Goal: Transaction & Acquisition: Purchase product/service

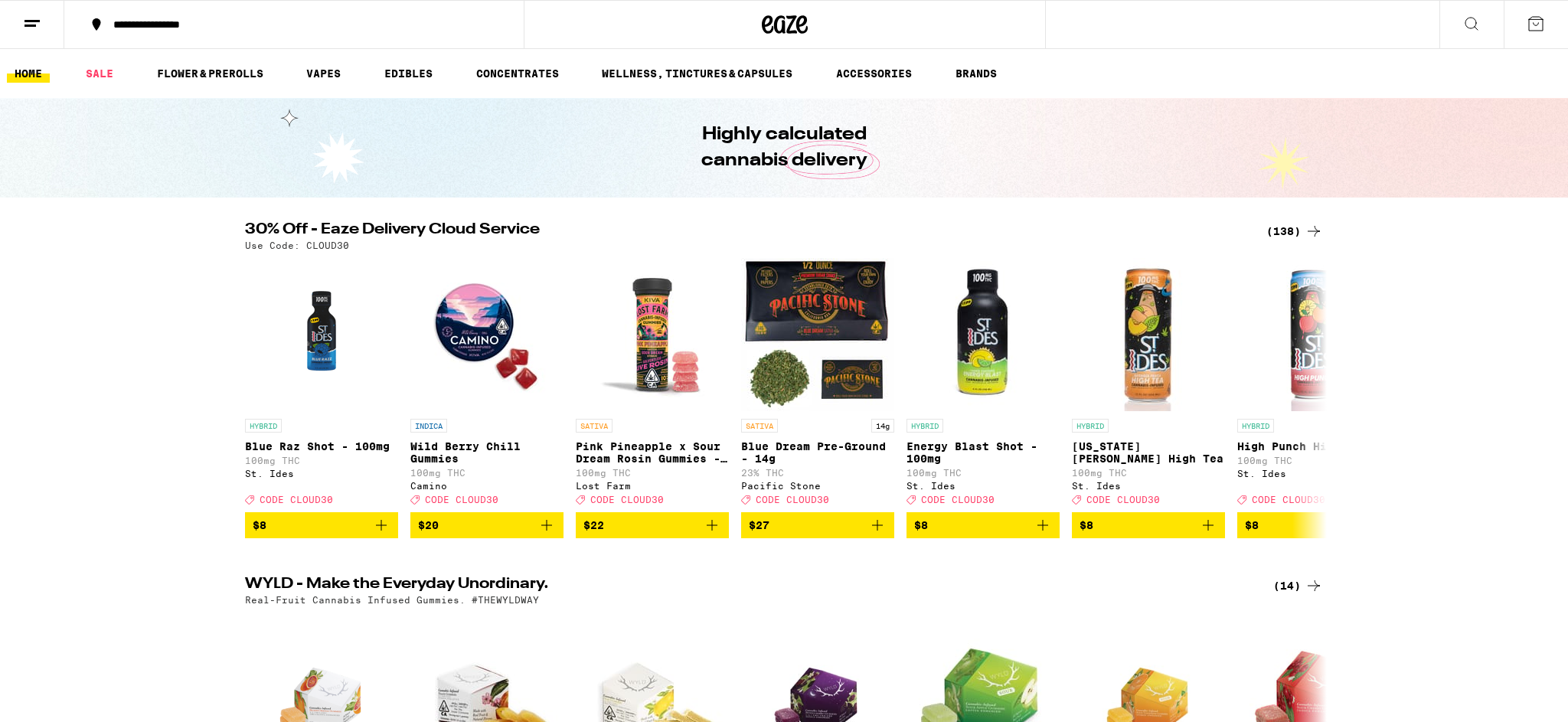
click at [1471, 19] on icon at bounding box center [1472, 24] width 19 height 19
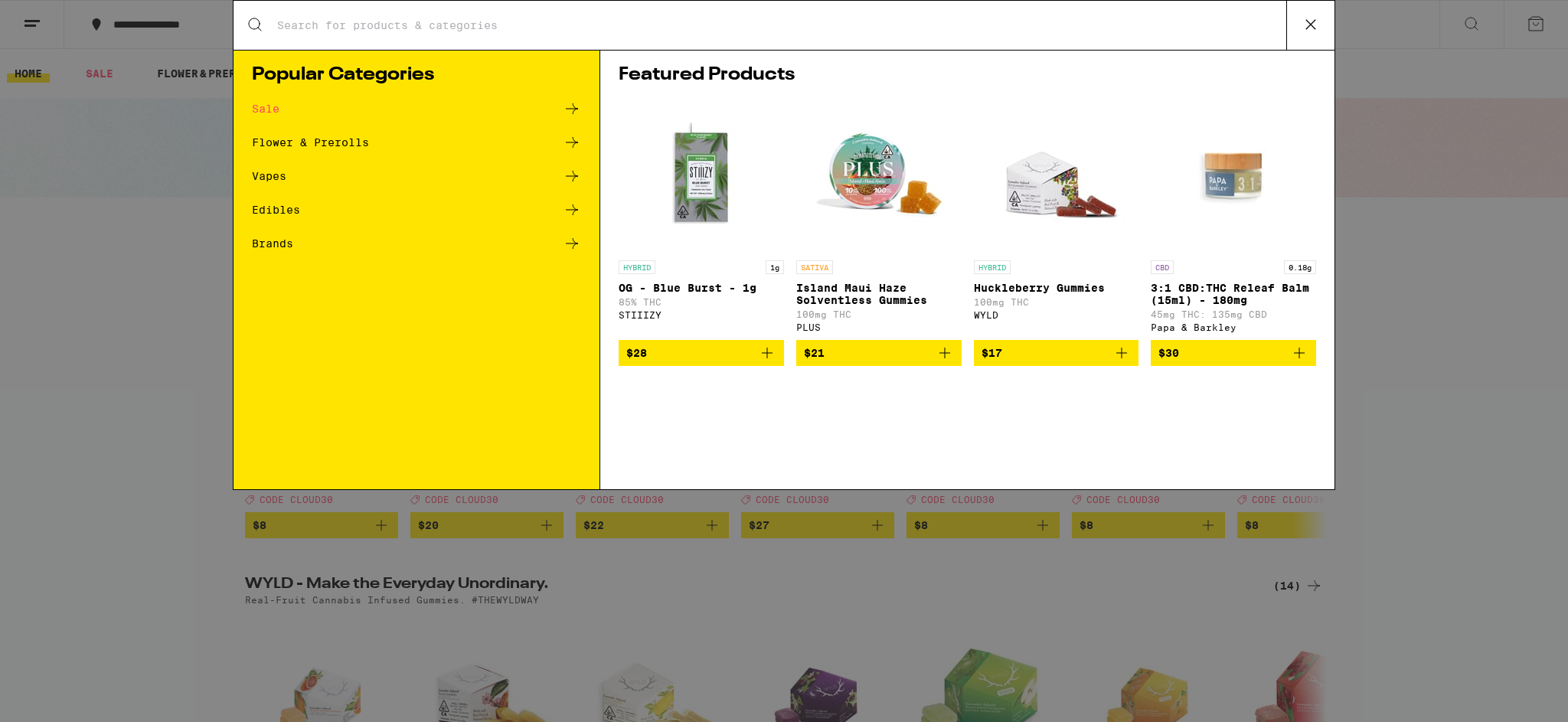
click at [450, 24] on input "Search for Products" at bounding box center [781, 25] width 1010 height 14
type input "garlic starship"
